Goal: Navigation & Orientation: Find specific page/section

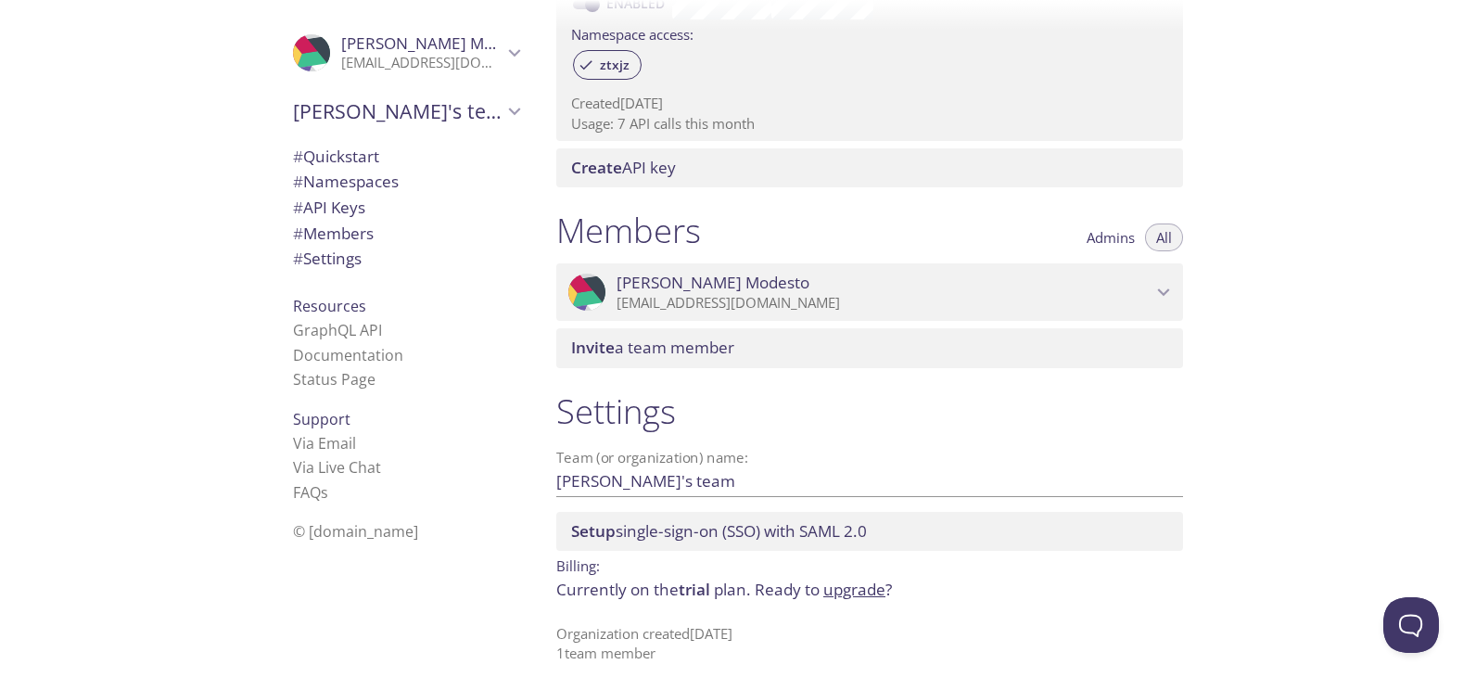
scroll to position [628, 0]
click at [407, 179] on span "# Namespaces" at bounding box center [406, 182] width 226 height 24
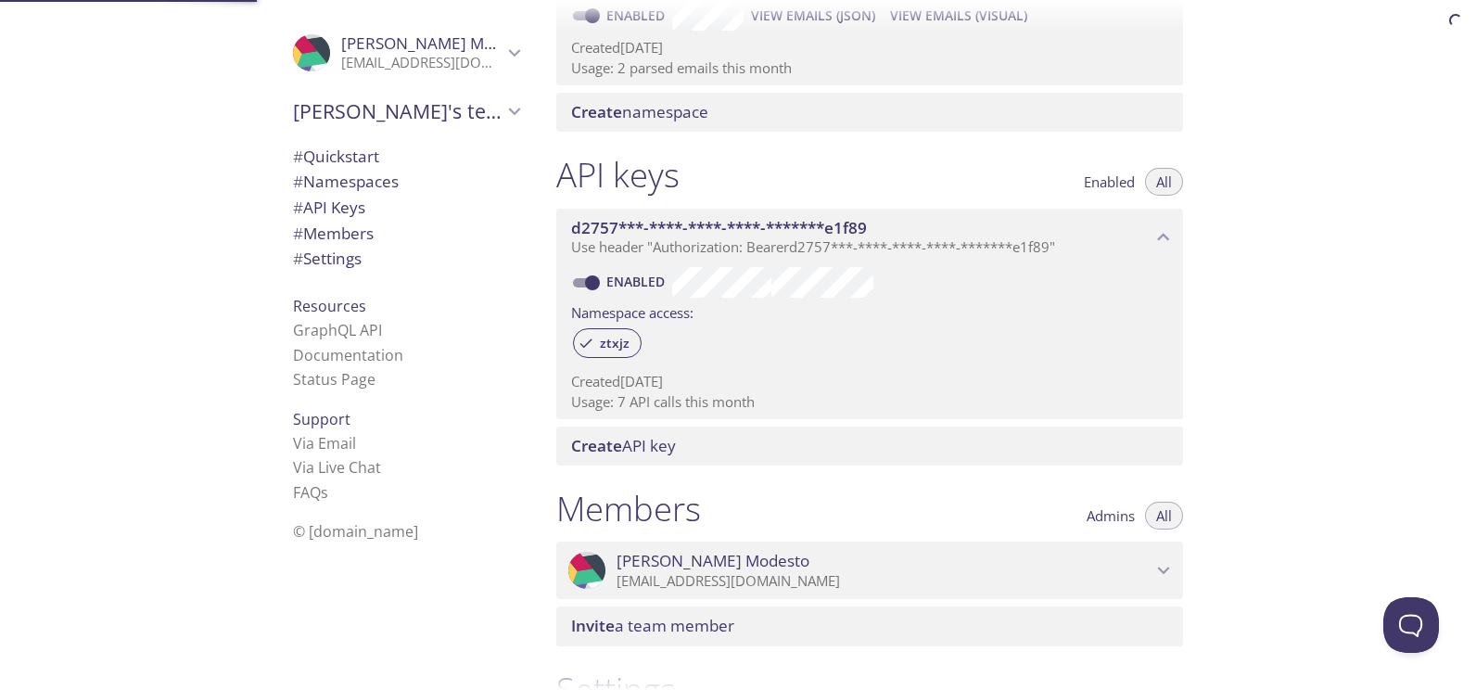
scroll to position [235, 0]
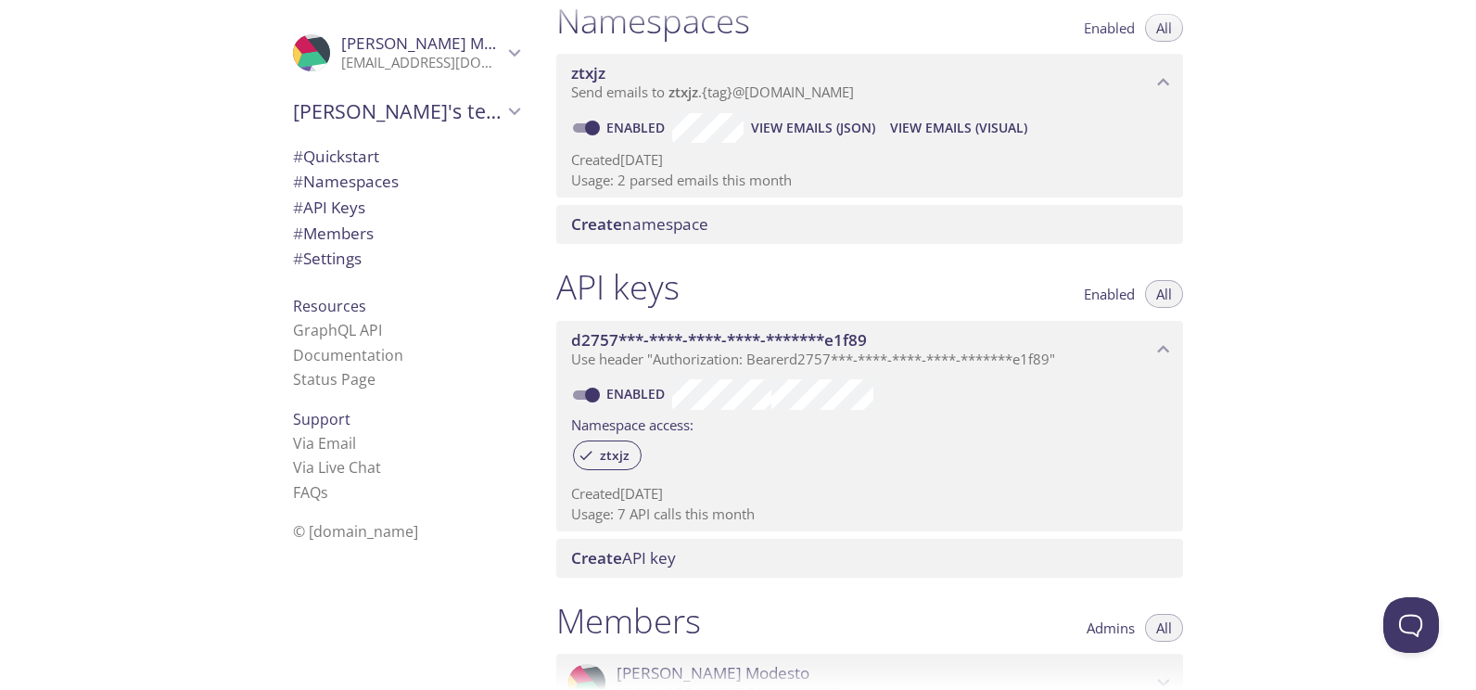
click at [696, 228] on span "Create namespace" at bounding box center [639, 223] width 137 height 21
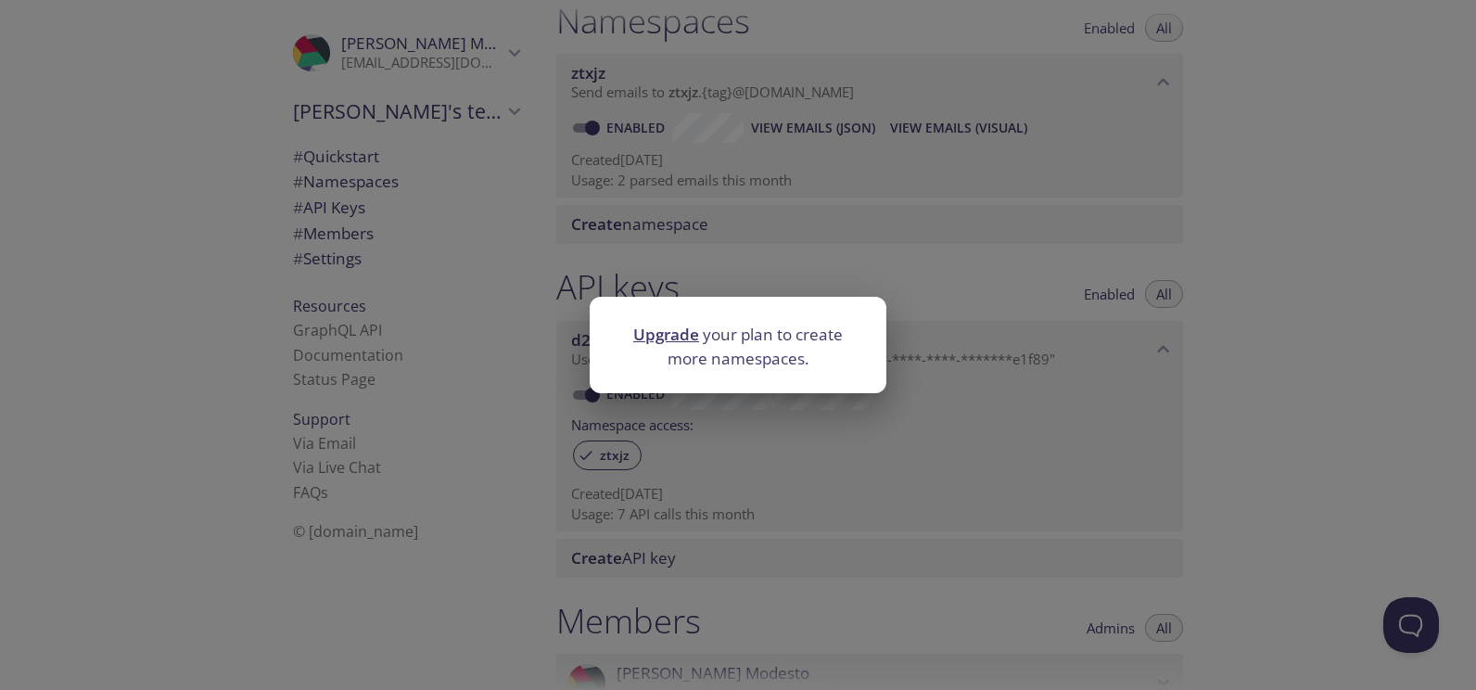
click at [945, 270] on div "Upgrade your plan to create more namespaces." at bounding box center [738, 345] width 1476 height 690
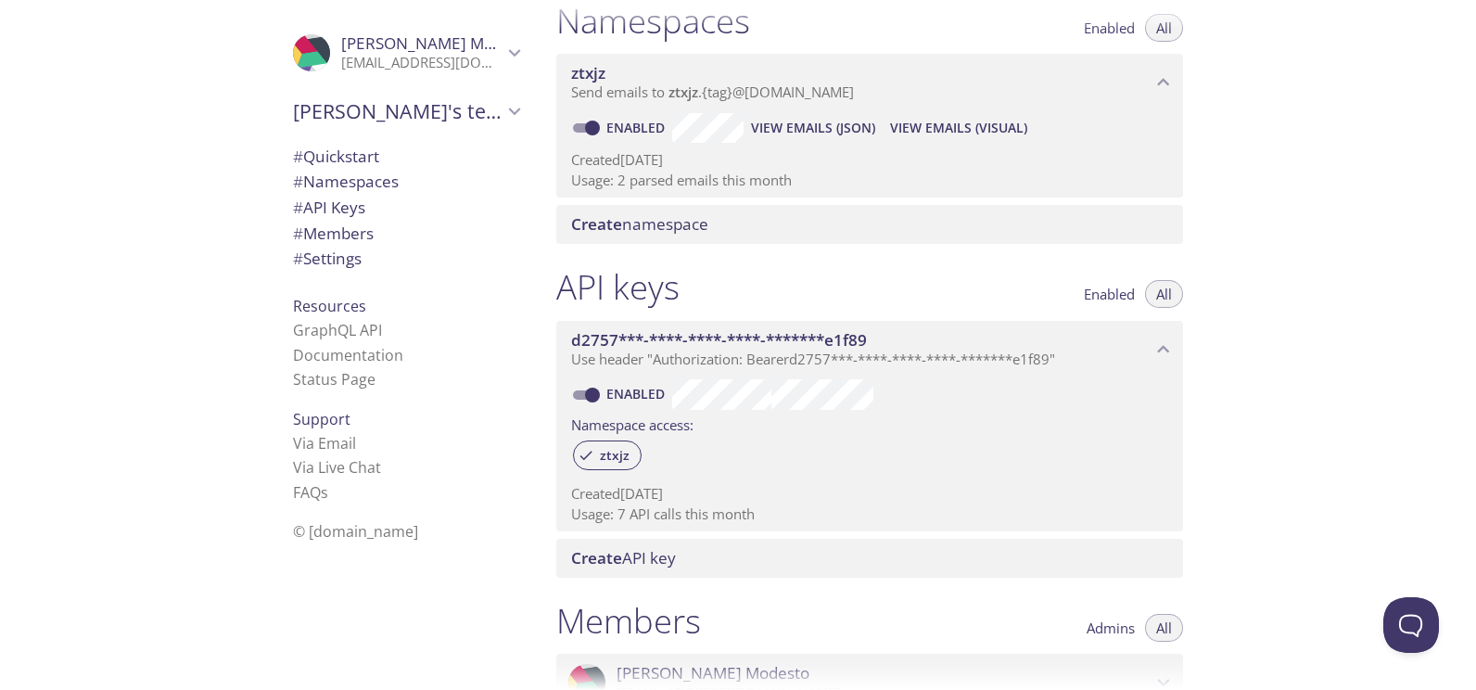
click at [383, 231] on span "# Members" at bounding box center [406, 234] width 226 height 24
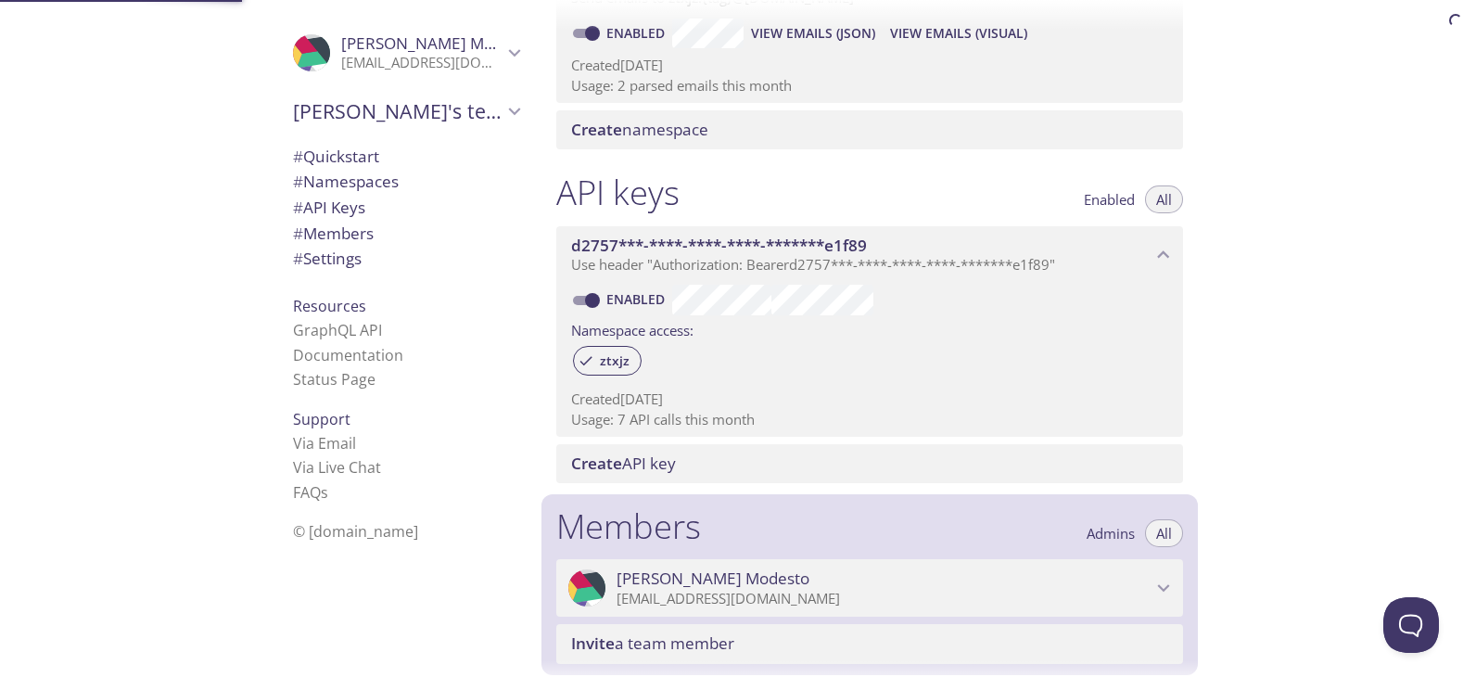
scroll to position [628, 0]
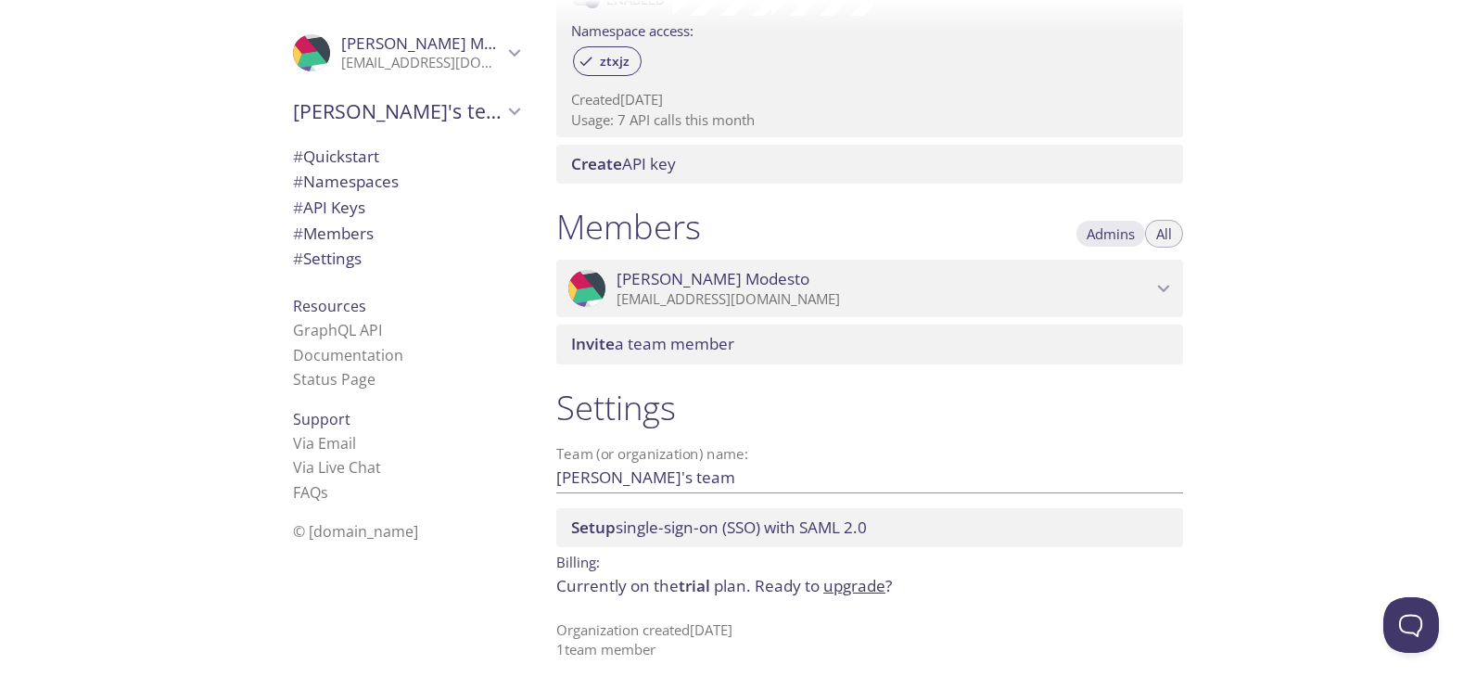
click at [1113, 245] on button "Admins" at bounding box center [1110, 234] width 70 height 28
click at [1149, 293] on p "[EMAIL_ADDRESS][DOMAIN_NAME]" at bounding box center [883, 299] width 535 height 19
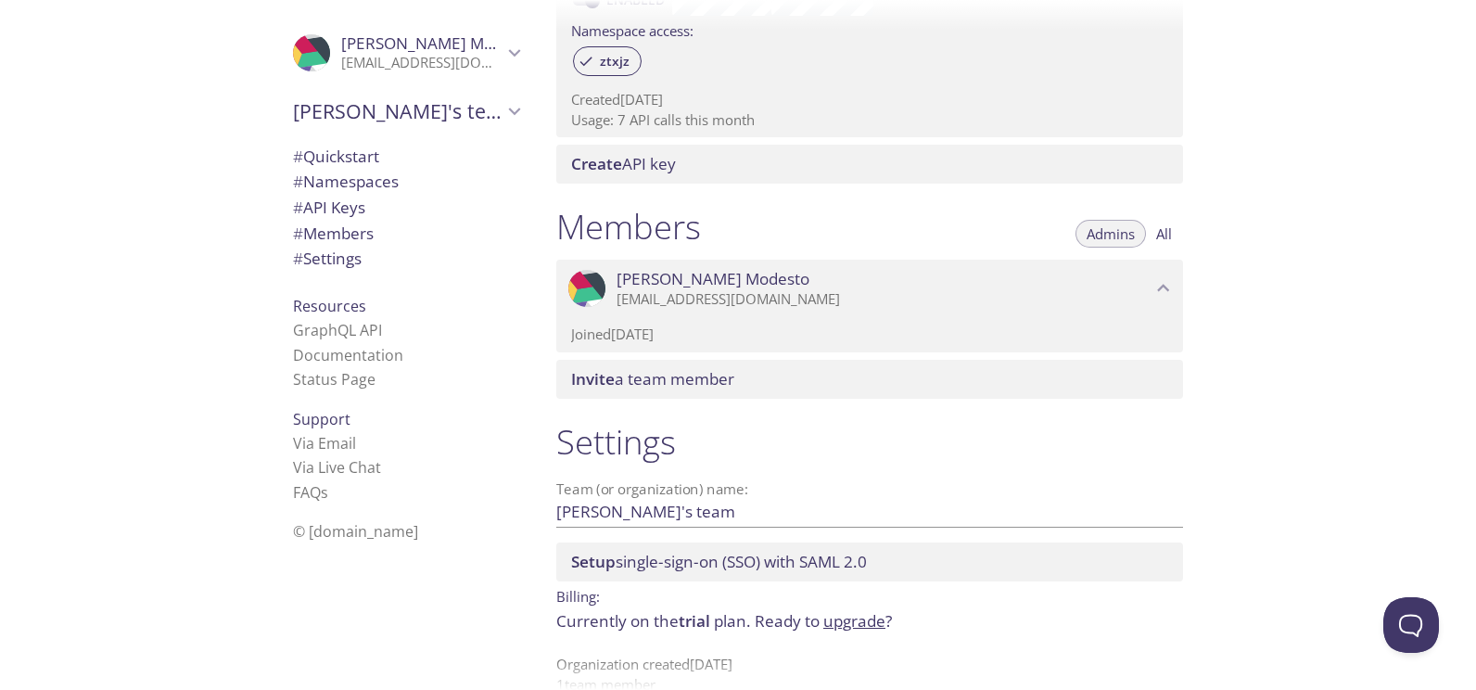
click at [340, 254] on span "# Settings" at bounding box center [327, 257] width 69 height 21
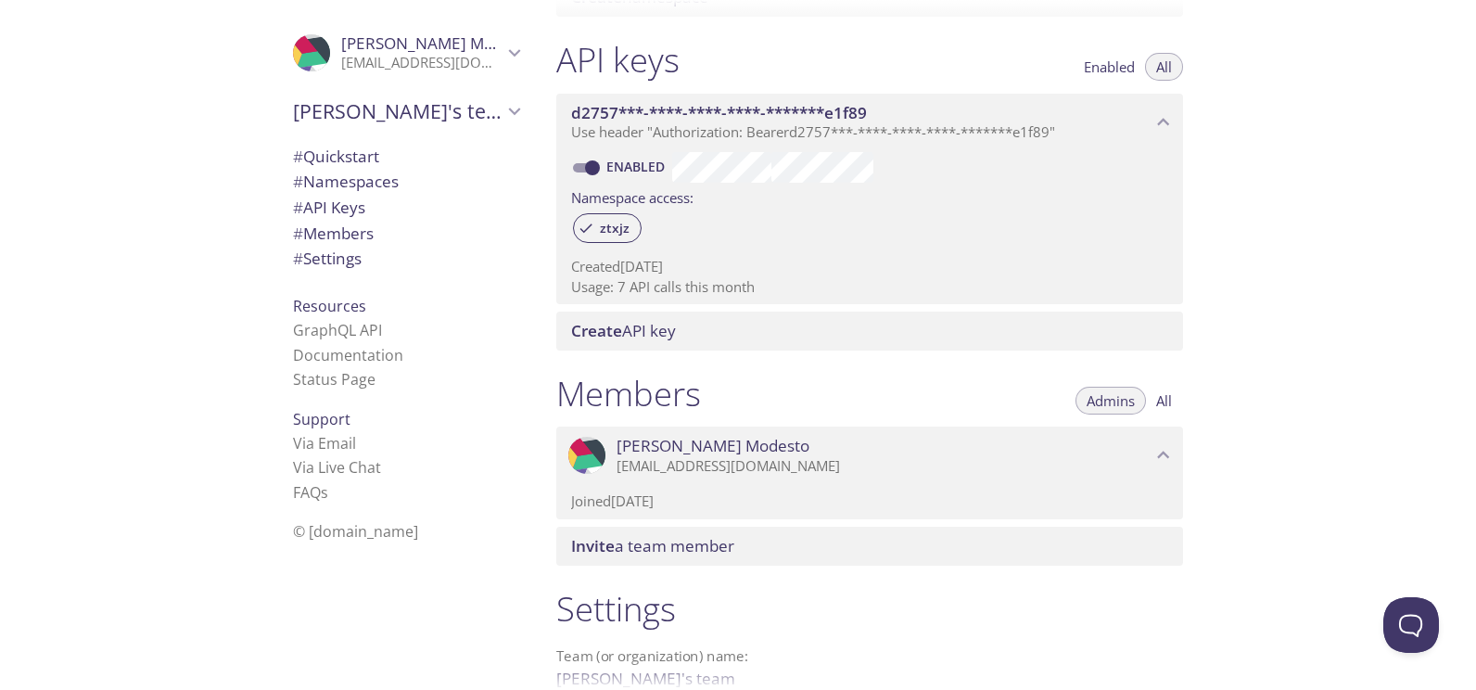
scroll to position [463, 0]
